Goal: Transaction & Acquisition: Purchase product/service

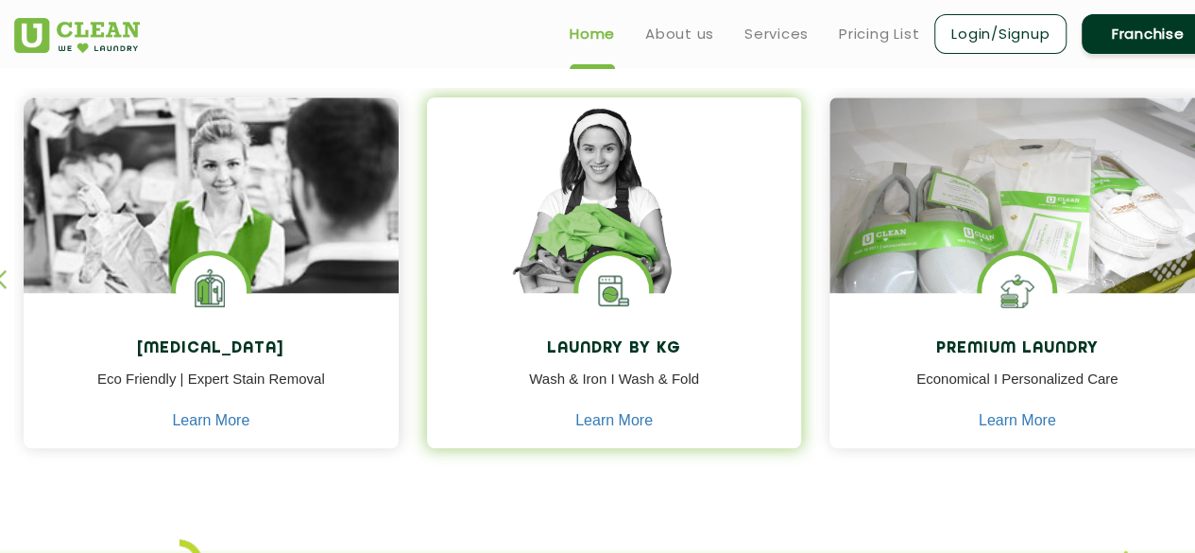
scroll to position [788, 0]
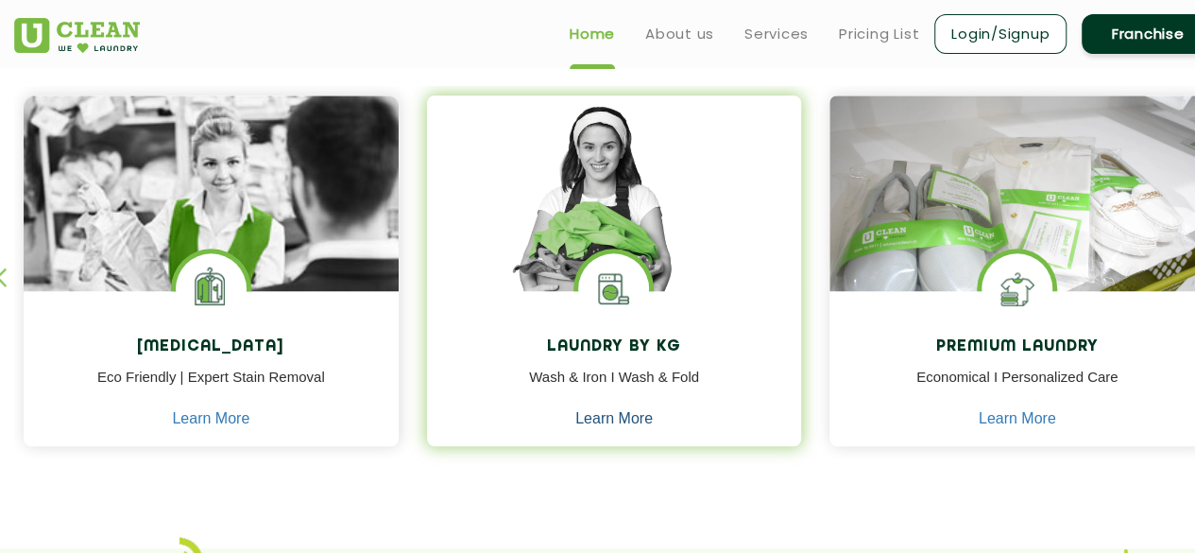
click at [590, 426] on link "Learn More" at bounding box center [613, 418] width 77 height 17
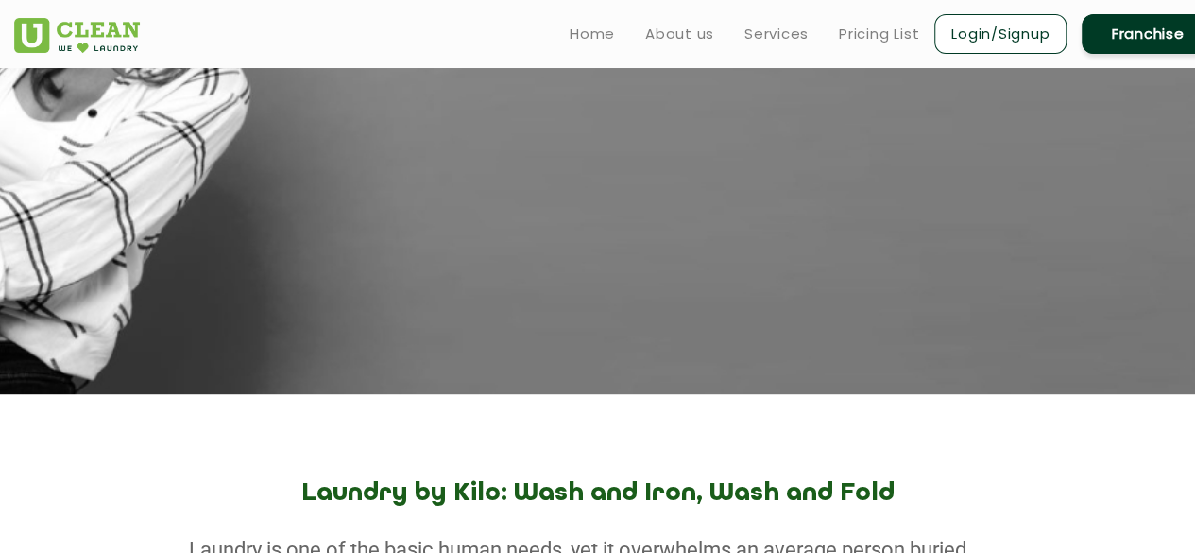
scroll to position [240, 0]
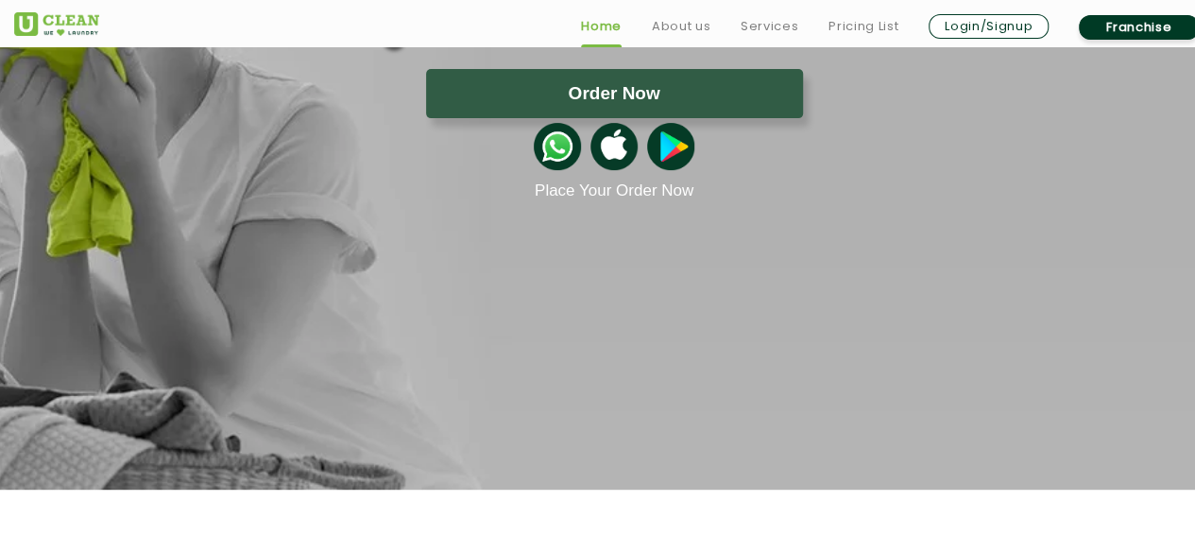
scroll to position [788, 0]
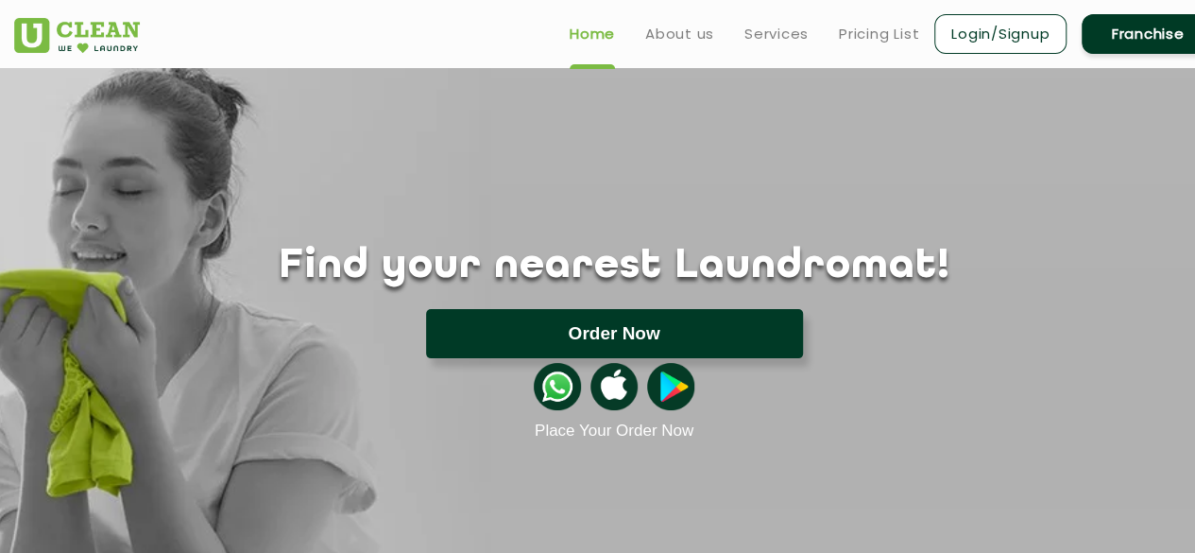
click at [493, 335] on button "Order Now" at bounding box center [614, 333] width 377 height 49
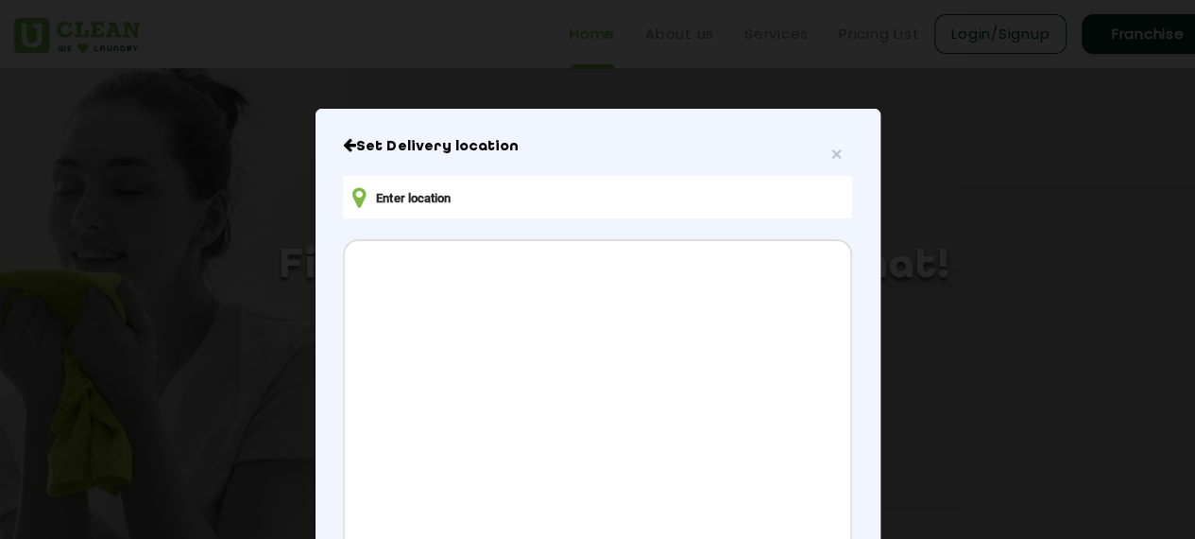
click at [451, 180] on input "text" at bounding box center [597, 197] width 508 height 43
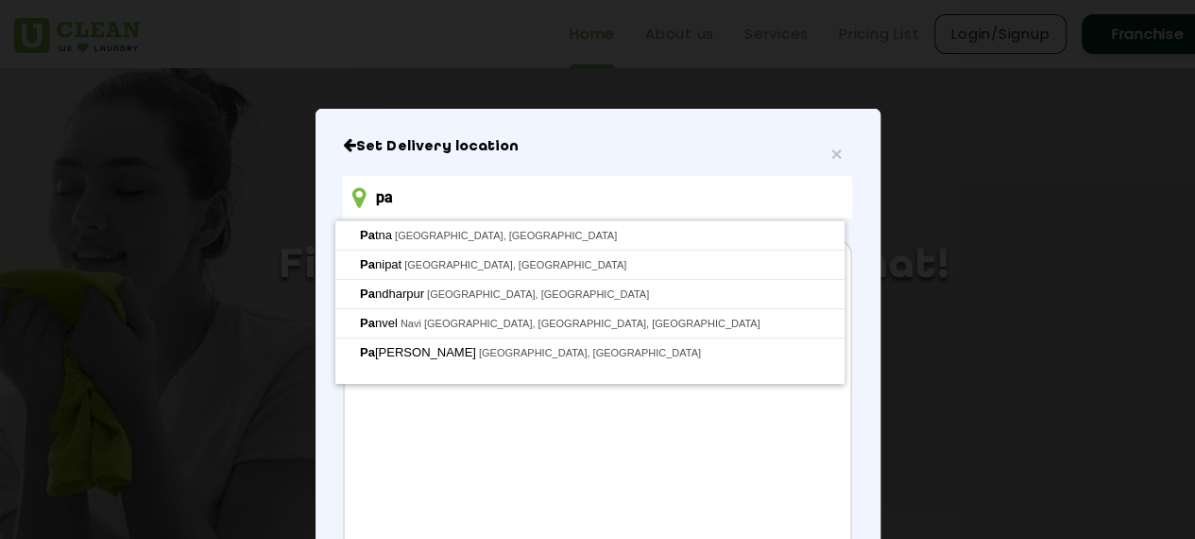
type input "p"
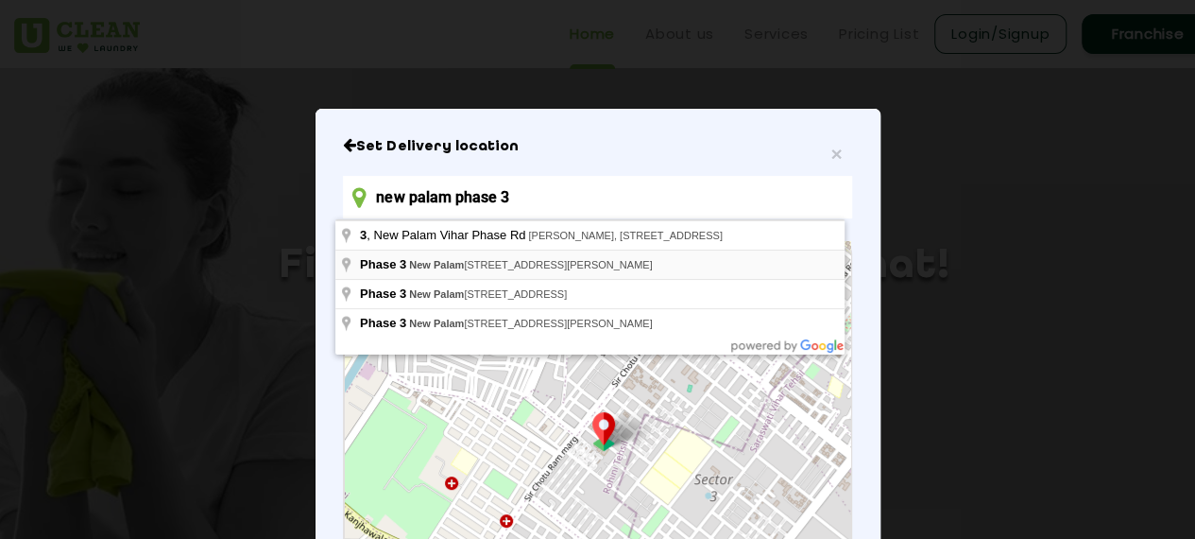
type input "new palam phase 3"
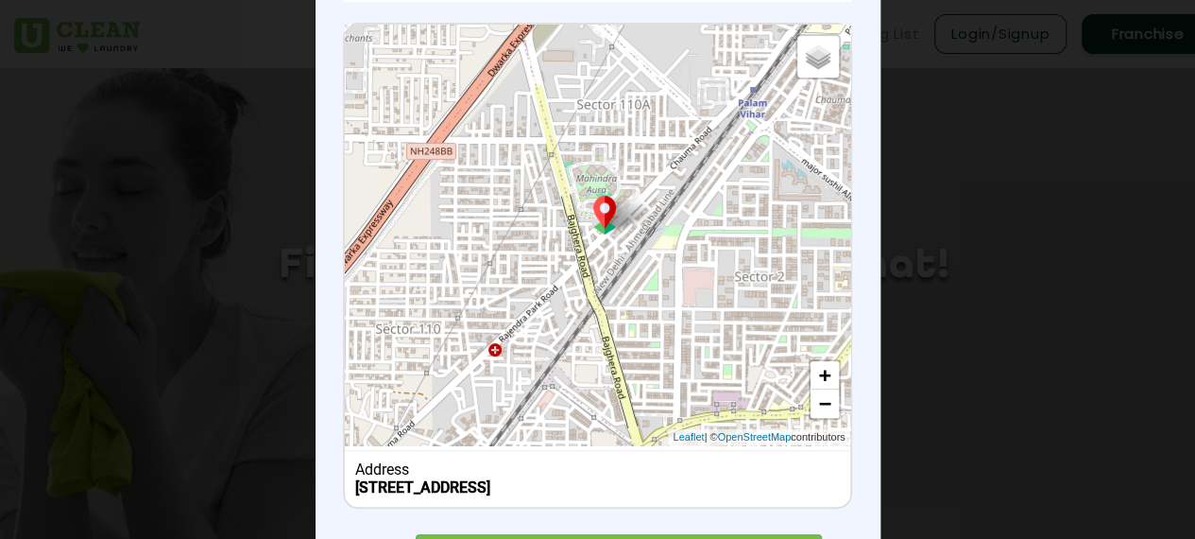
scroll to position [331, 0]
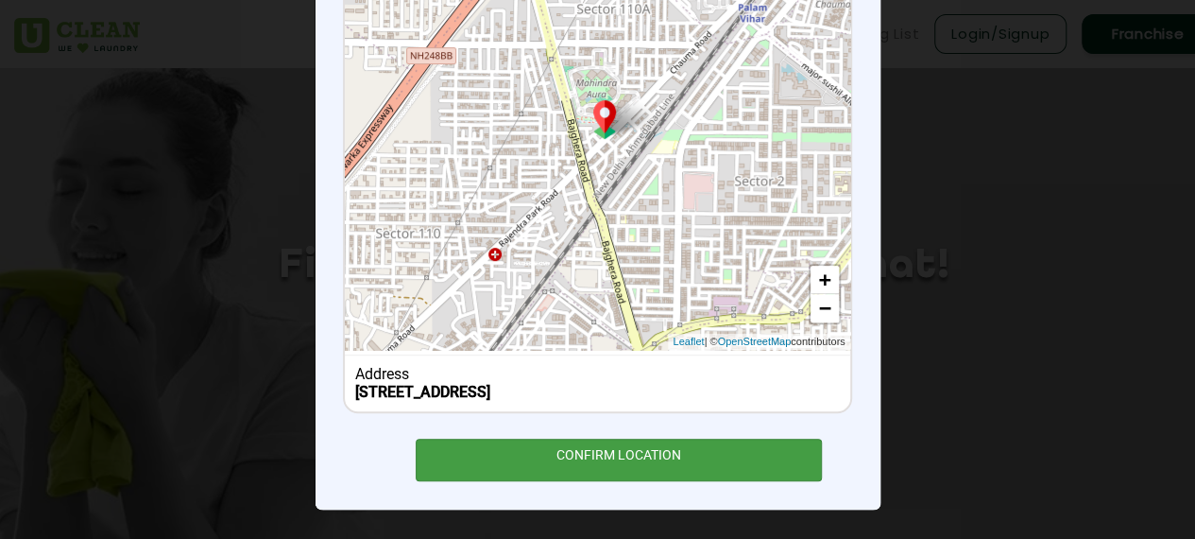
click at [525, 451] on div "CONFIRM LOCATION" at bounding box center [619, 459] width 407 height 43
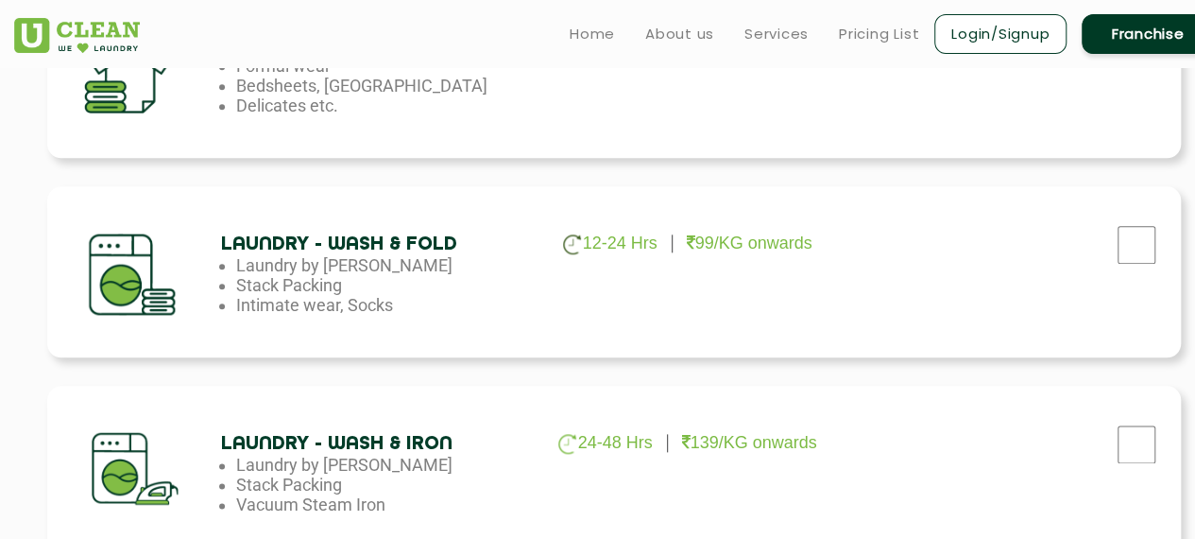
scroll to position [940, 0]
click at [1157, 249] on input "checkbox" at bounding box center [1136, 246] width 47 height 38
checkbox input "true"
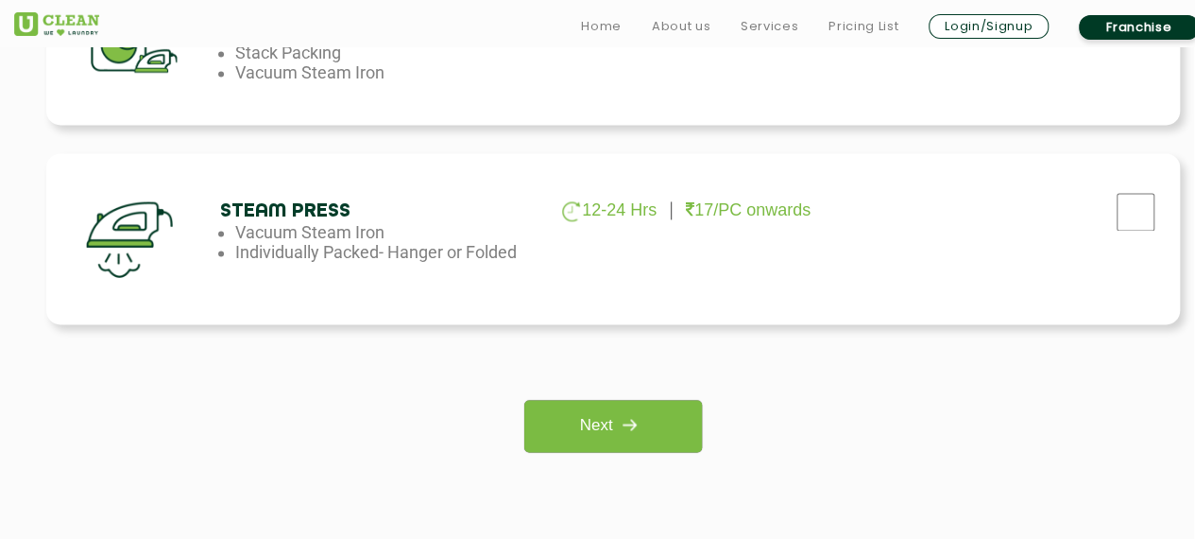
scroll to position [1454, 1]
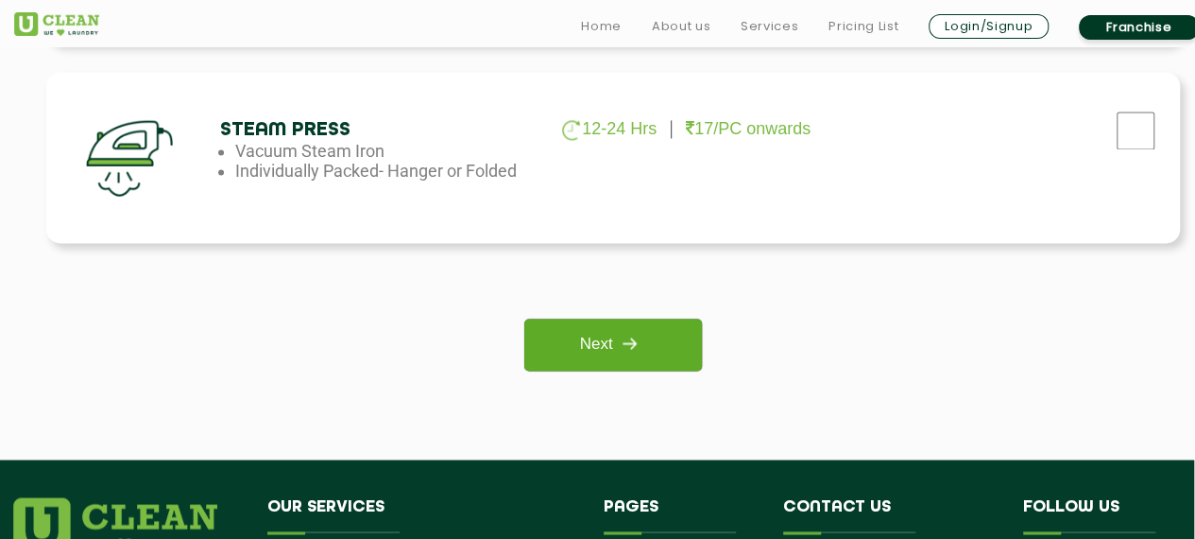
click at [605, 343] on link "Next" at bounding box center [612, 344] width 177 height 52
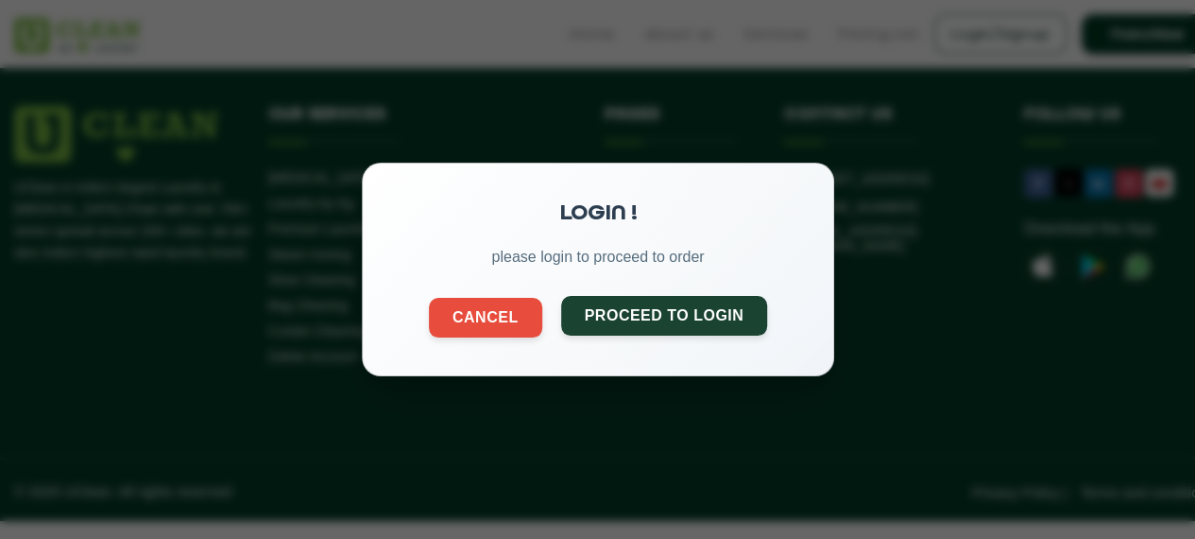
click at [645, 309] on button "Proceed to Login" at bounding box center [663, 316] width 207 height 40
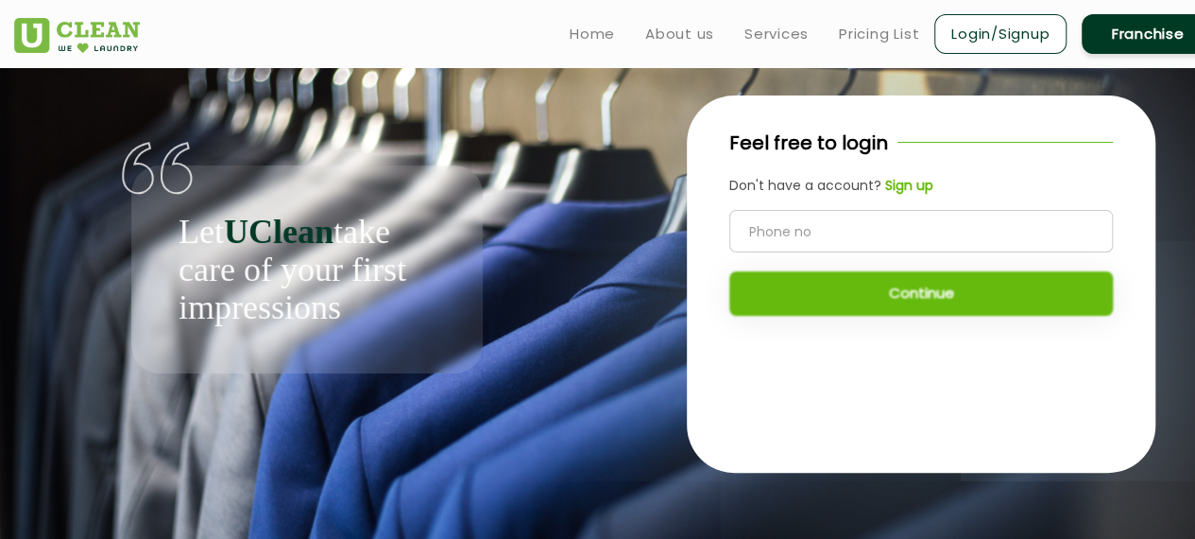
click at [758, 222] on input "tel" at bounding box center [922, 231] width 384 height 43
type input "9616611648"
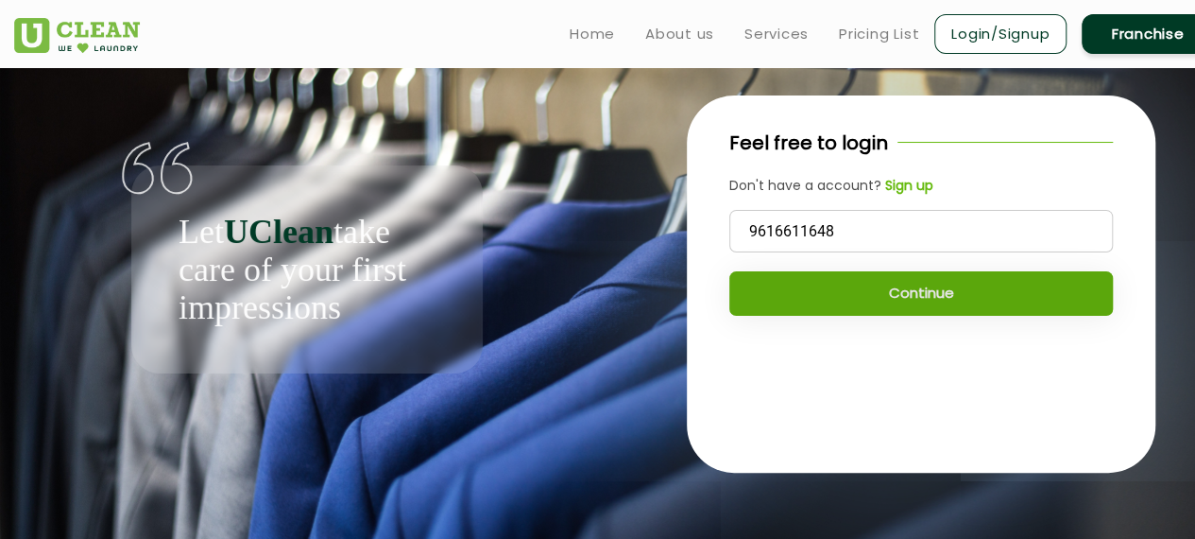
click at [762, 301] on button "Continue" at bounding box center [922, 293] width 384 height 44
